Goal: Transaction & Acquisition: Subscribe to service/newsletter

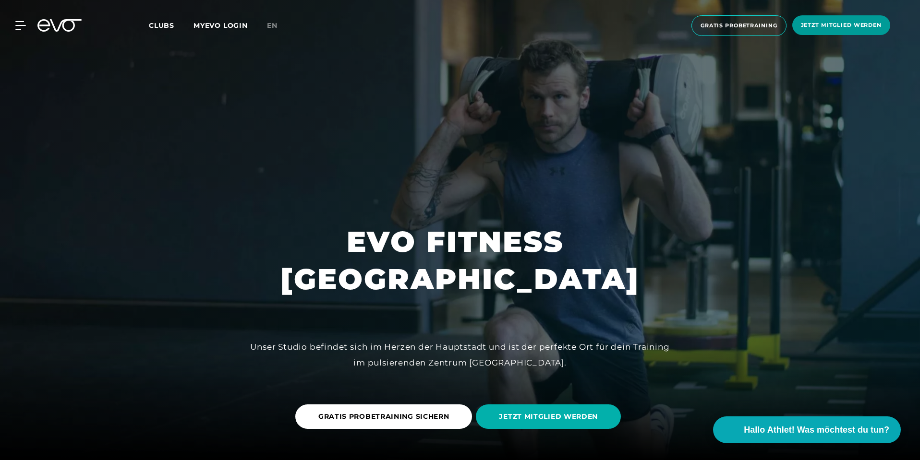
click at [851, 22] on span "Jetzt Mitglied werden" at bounding box center [841, 25] width 81 height 8
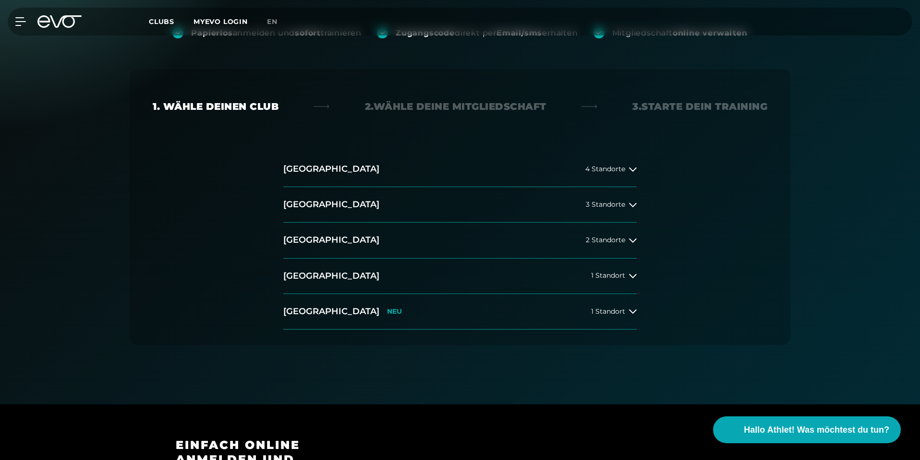
scroll to position [144, 0]
click at [591, 210] on button "[GEOGRAPHIC_DATA] 3 Standorte" at bounding box center [459, 204] width 353 height 36
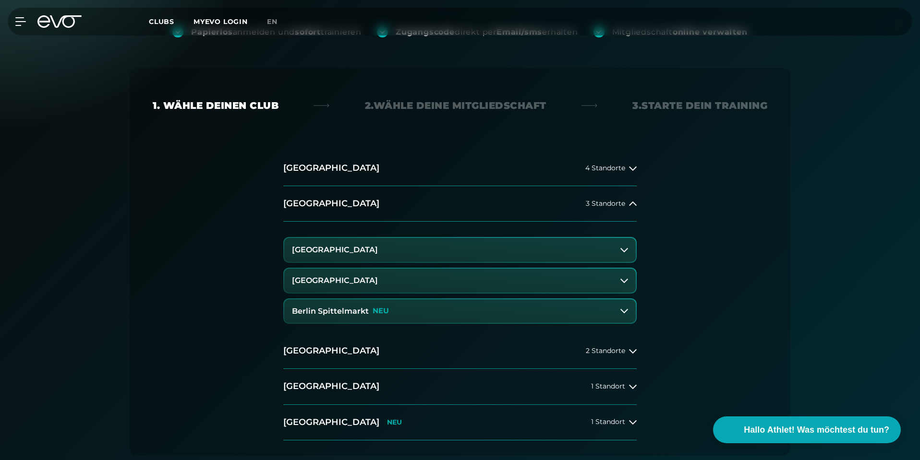
click at [430, 254] on button "[GEOGRAPHIC_DATA]" at bounding box center [459, 250] width 351 height 24
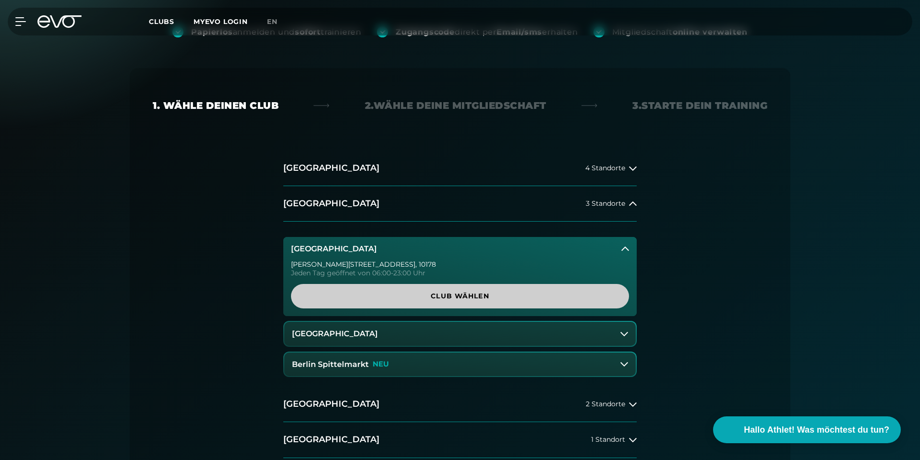
click at [452, 302] on span "Club wählen" at bounding box center [460, 296] width 338 height 24
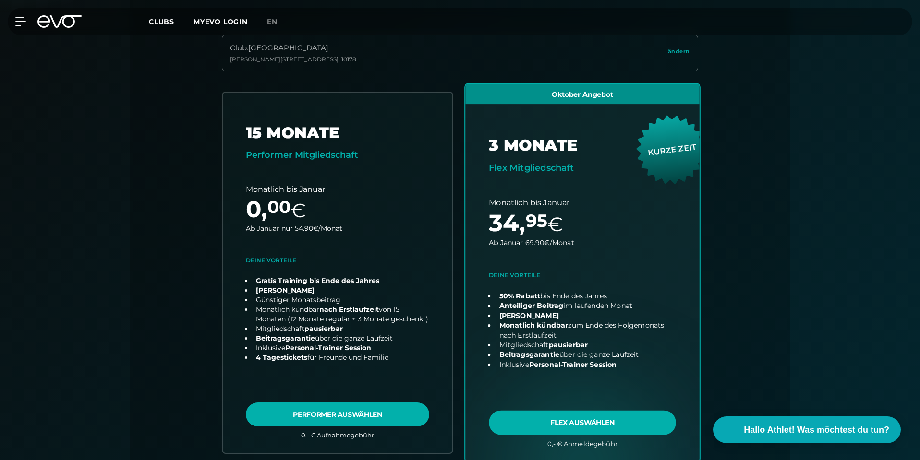
scroll to position [308, 0]
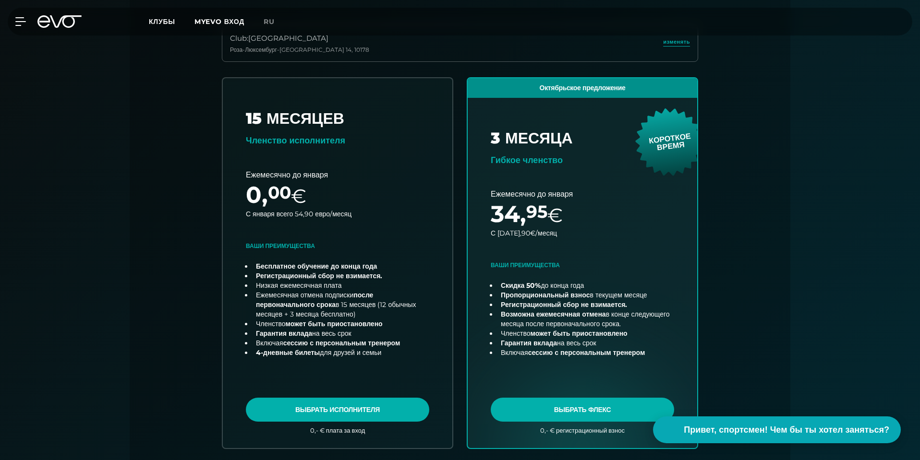
click at [837, 140] on div "Регистрируйтесь без документов и сразу же обучайтесь Получите код доступа напря…" at bounding box center [460, 272] width 920 height 804
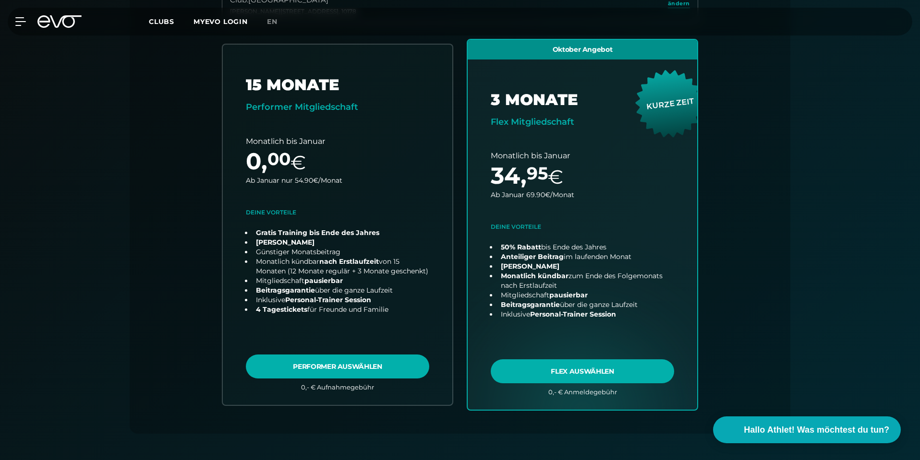
click at [865, 127] on div "Papierlos anmelden und sofort trainieren Zugangscode direkt per Email/sms erhal…" at bounding box center [460, 232] width 920 height 800
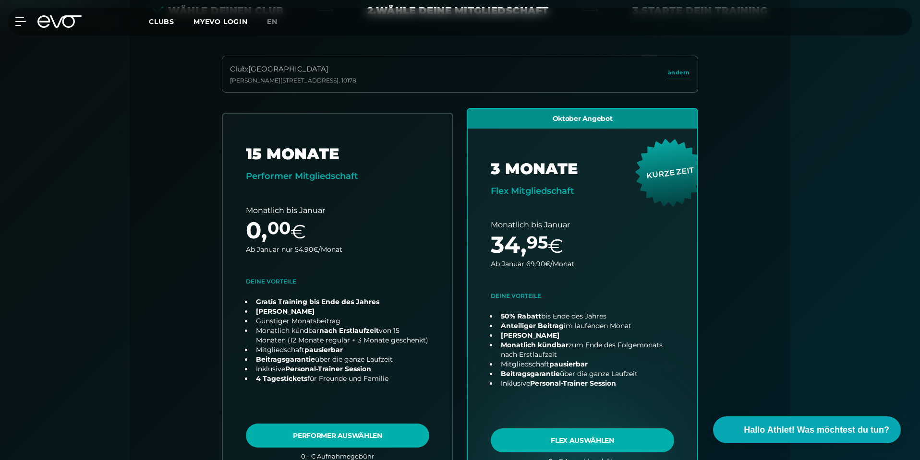
scroll to position [240, 0]
